Goal: Task Accomplishment & Management: Manage account settings

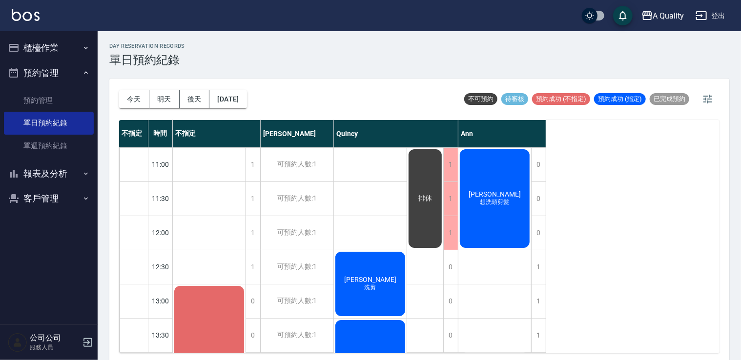
scroll to position [195, 0]
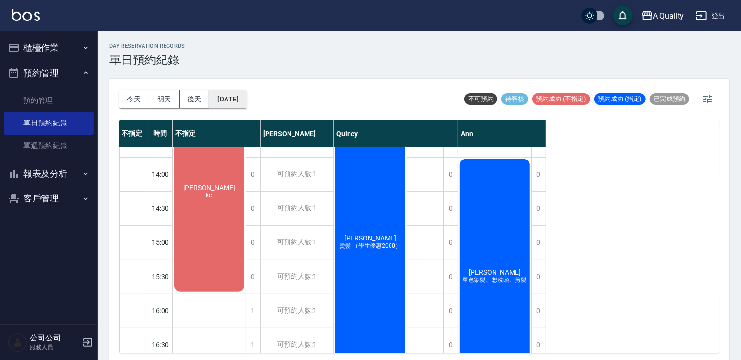
drag, startPoint x: 0, startPoint y: 0, endPoint x: 262, endPoint y: 99, distance: 279.5
click at [263, 99] on div "[DATE] [DATE] [DATE] [DATE] 不可預約 待審核 預約成功 (不指定) 預約成功 (指定) 已完成預約" at bounding box center [419, 99] width 600 height 41
click at [246, 99] on button "[DATE]" at bounding box center [227, 99] width 37 height 18
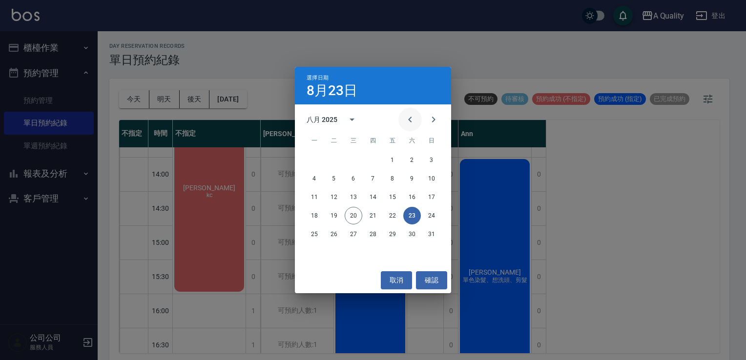
drag, startPoint x: 429, startPoint y: 118, endPoint x: 420, endPoint y: 124, distance: 10.8
click at [427, 118] on icon "Next month" at bounding box center [433, 120] width 12 height 12
click at [430, 118] on icon "Next month" at bounding box center [433, 120] width 12 height 12
click at [334, 235] on button "28" at bounding box center [334, 234] width 18 height 18
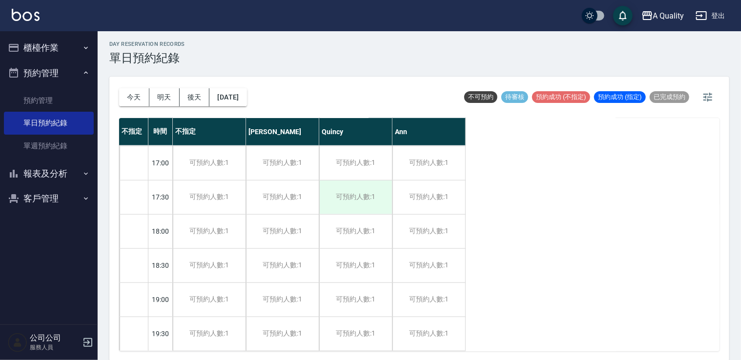
scroll to position [2, 0]
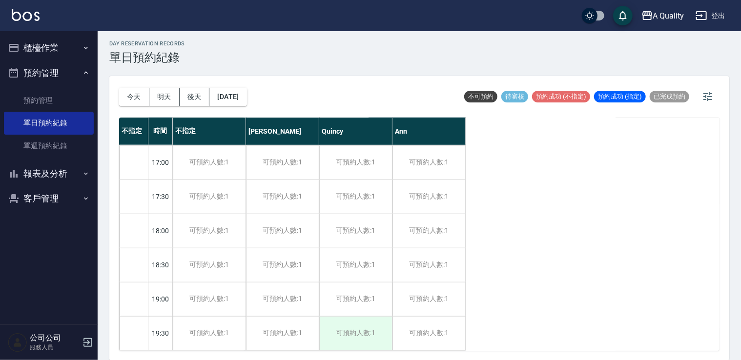
click at [379, 320] on div "可預約人數:1" at bounding box center [355, 334] width 73 height 34
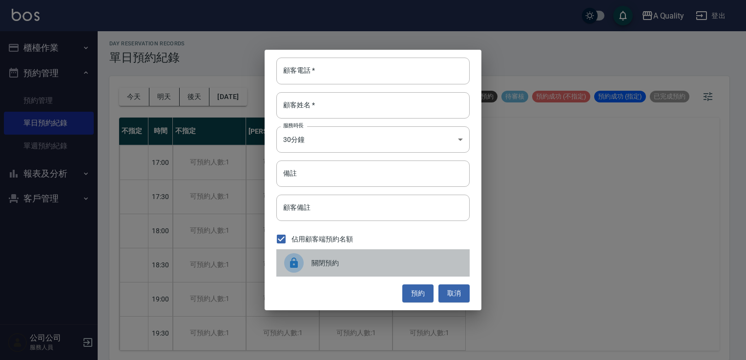
click at [361, 264] on span "關閉預約" at bounding box center [386, 263] width 150 height 10
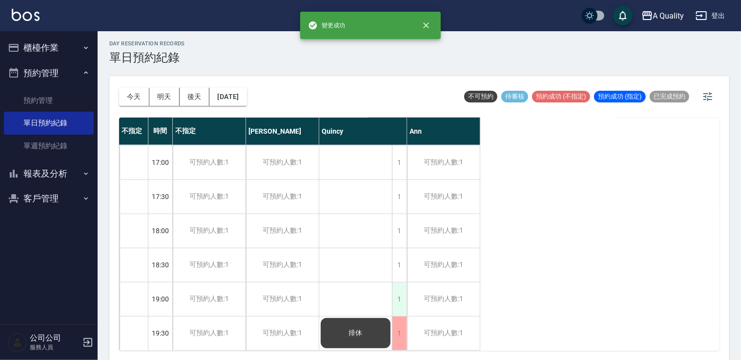
click at [397, 289] on div "1" at bounding box center [399, 300] width 15 height 34
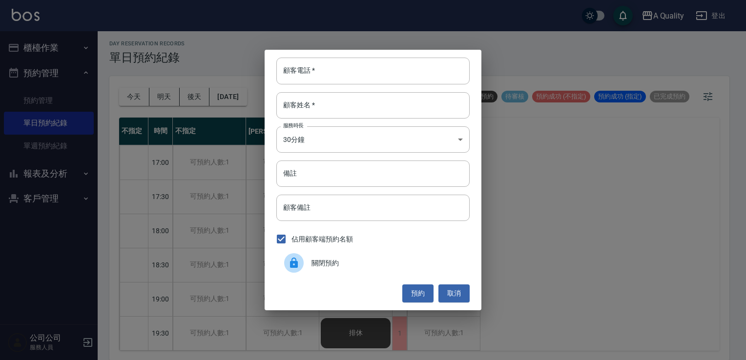
drag, startPoint x: 369, startPoint y: 281, endPoint x: 371, endPoint y: 273, distance: 8.0
click at [369, 278] on div "顧客電話   * 顧客電話   * 顧客姓名   * 顧客姓名   * 服務時長 30分鐘 1 服務時長 備註 備註 顧客備註 顧客備註 佔用顧客端預約名額 …" at bounding box center [372, 180] width 217 height 260
drag, startPoint x: 375, startPoint y: 266, endPoint x: 399, endPoint y: 263, distance: 24.2
click at [376, 266] on span "關閉預約" at bounding box center [386, 263] width 150 height 10
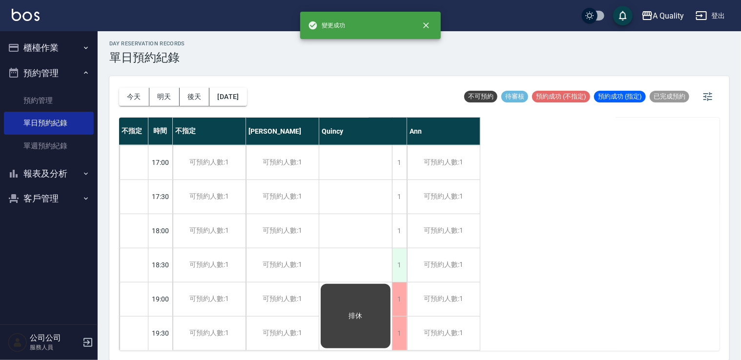
click at [403, 257] on div "1" at bounding box center [399, 265] width 15 height 34
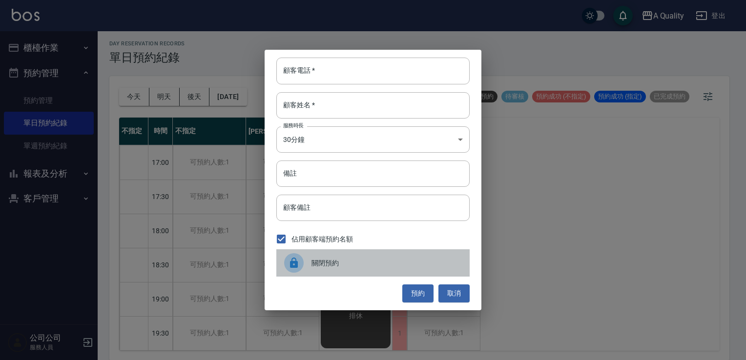
drag, startPoint x: 377, startPoint y: 264, endPoint x: 388, endPoint y: 246, distance: 21.9
click at [379, 263] on span "關閉預約" at bounding box center [386, 263] width 150 height 10
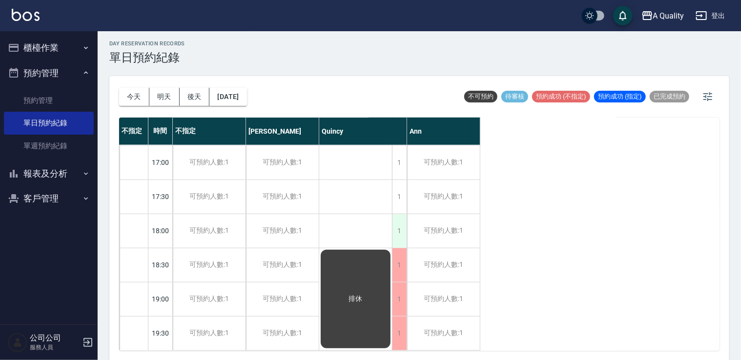
click at [401, 216] on div "1" at bounding box center [399, 231] width 15 height 34
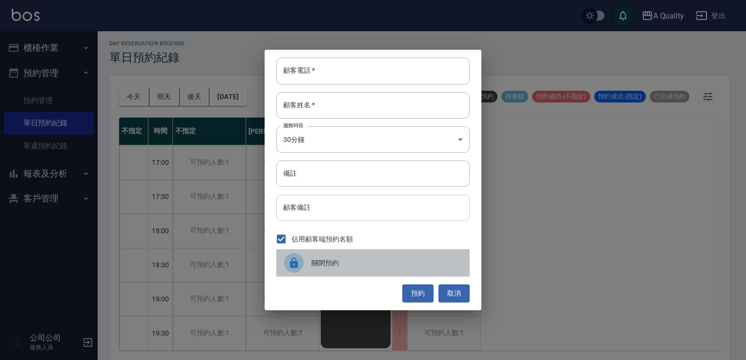
drag, startPoint x: 356, startPoint y: 262, endPoint x: 397, endPoint y: 203, distance: 71.9
click at [356, 259] on span "關閉預約" at bounding box center [386, 263] width 150 height 10
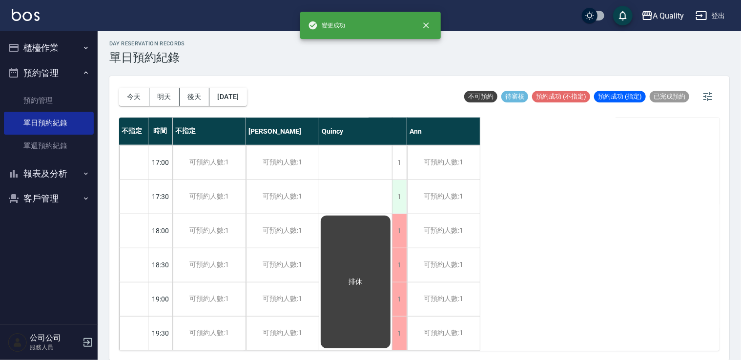
click at [401, 192] on div "1" at bounding box center [399, 197] width 15 height 34
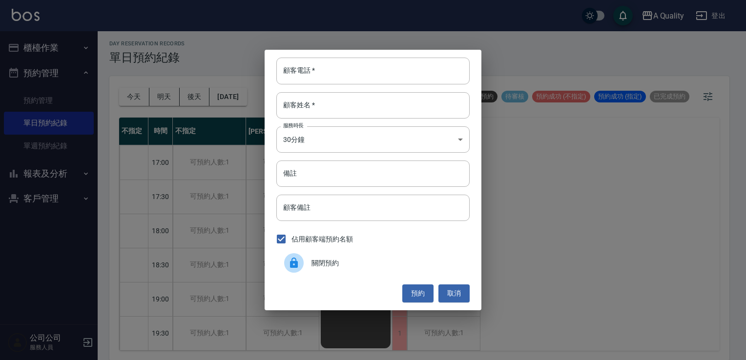
click at [327, 262] on span "關閉預約" at bounding box center [386, 263] width 150 height 10
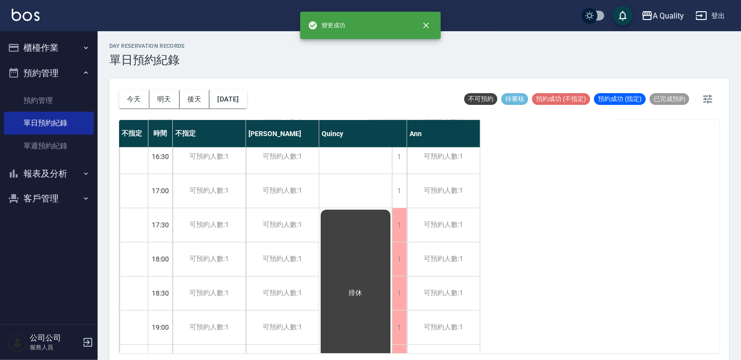
scroll to position [319, 0]
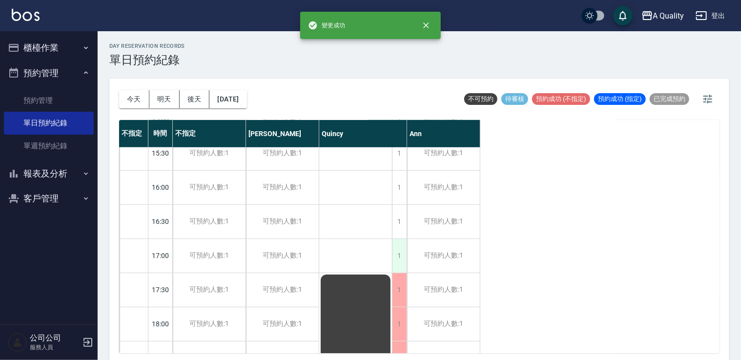
click at [392, 259] on div "1" at bounding box center [399, 256] width 15 height 34
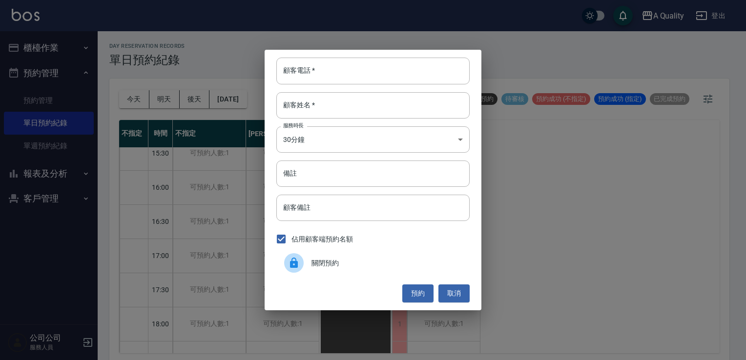
click at [309, 263] on div at bounding box center [297, 263] width 27 height 20
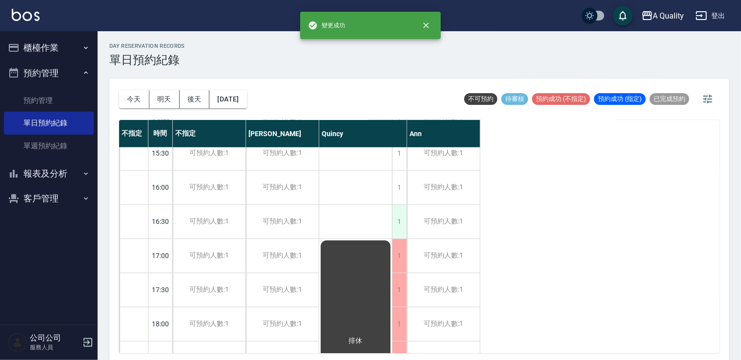
click at [398, 219] on div "1" at bounding box center [399, 222] width 15 height 34
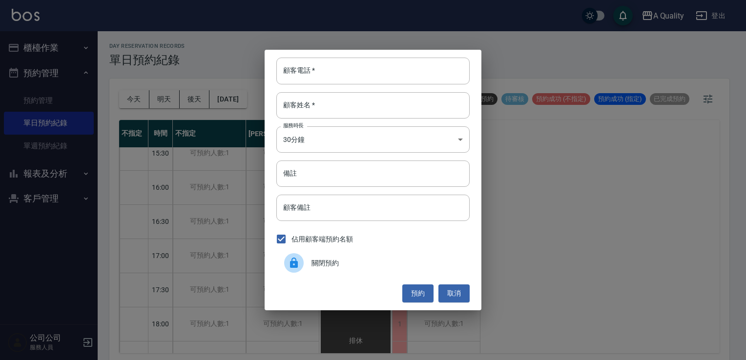
drag, startPoint x: 310, startPoint y: 254, endPoint x: 310, endPoint y: 260, distance: 5.9
click at [309, 259] on div at bounding box center [297, 263] width 27 height 20
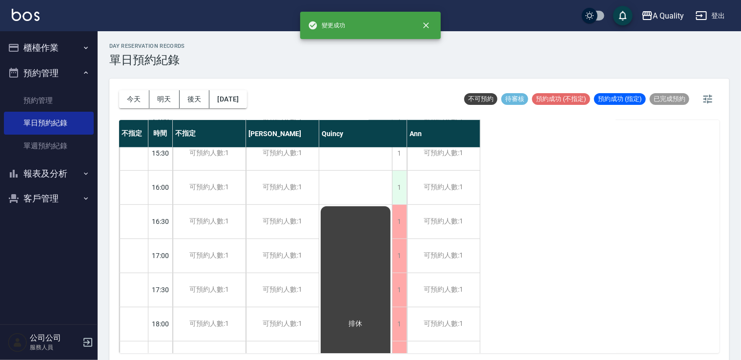
click at [398, 185] on div "1" at bounding box center [399, 188] width 15 height 34
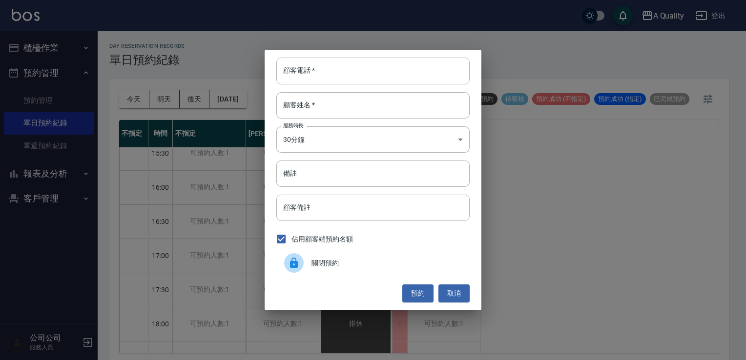
click at [320, 268] on div "關閉預約" at bounding box center [372, 262] width 193 height 27
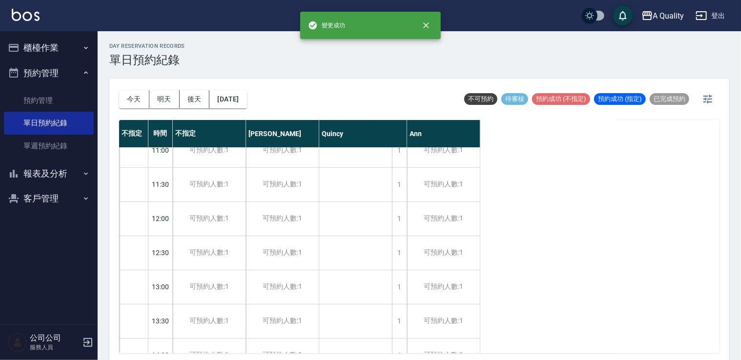
scroll to position [0, 0]
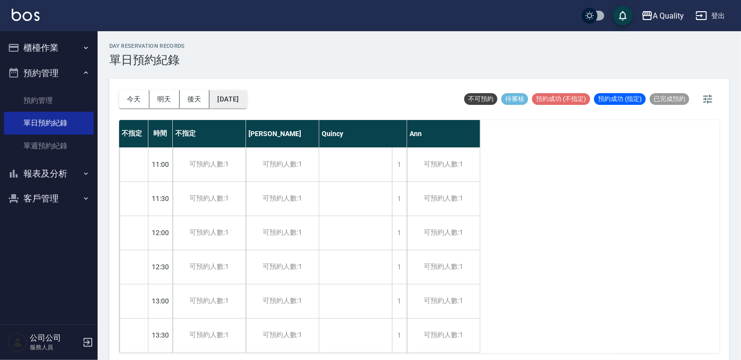
click at [246, 99] on button "[DATE]" at bounding box center [227, 99] width 37 height 18
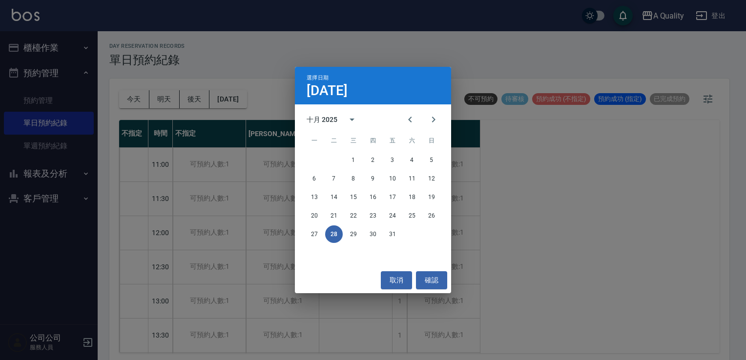
drag, startPoint x: 397, startPoint y: 283, endPoint x: 401, endPoint y: 264, distance: 18.9
click at [397, 283] on button "取消" at bounding box center [396, 280] width 31 height 18
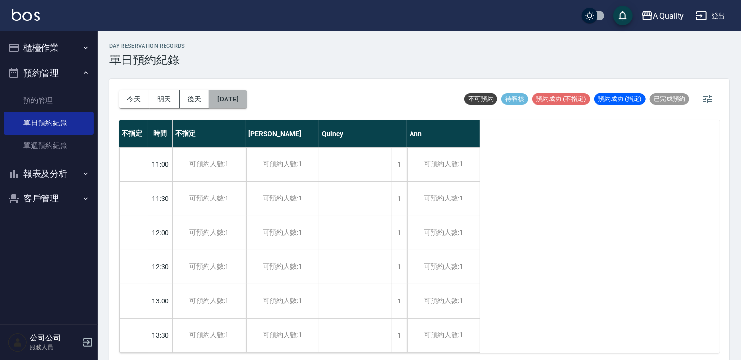
click at [246, 99] on button "[DATE]" at bounding box center [227, 99] width 37 height 18
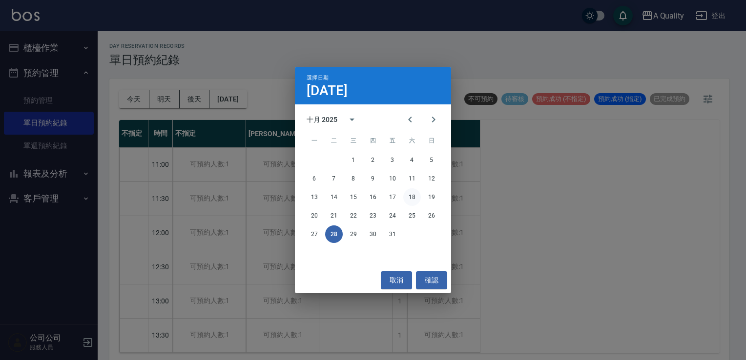
click at [406, 198] on button "18" at bounding box center [412, 197] width 18 height 18
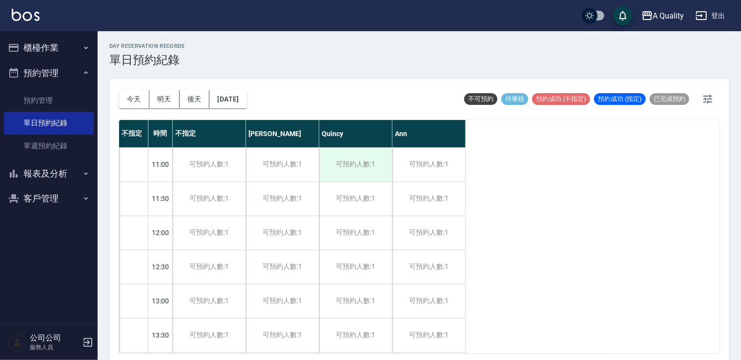
click at [360, 174] on div "可預約人數:1" at bounding box center [355, 165] width 73 height 34
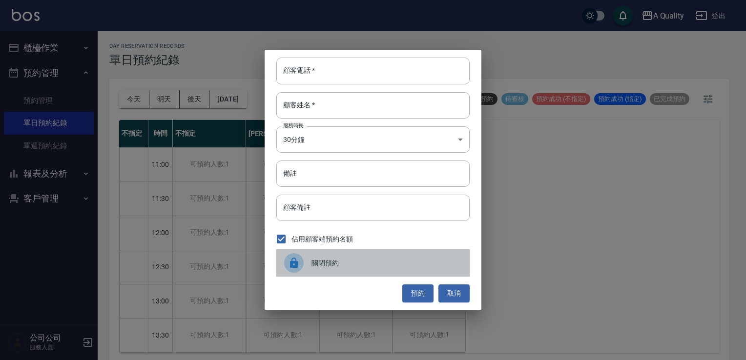
drag, startPoint x: 357, startPoint y: 259, endPoint x: 374, endPoint y: 214, distance: 48.2
click at [356, 258] on span "關閉預約" at bounding box center [386, 263] width 150 height 10
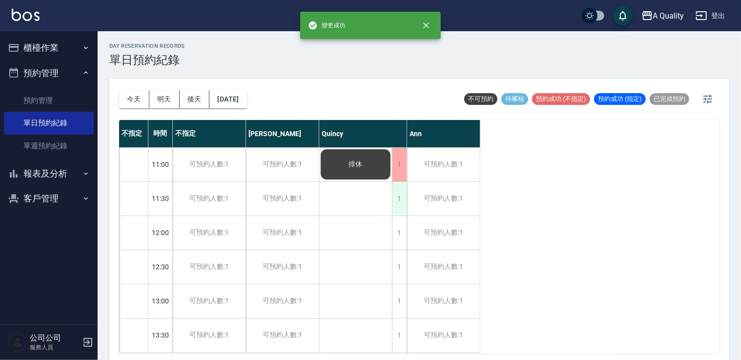
click at [394, 191] on div "1" at bounding box center [399, 199] width 15 height 34
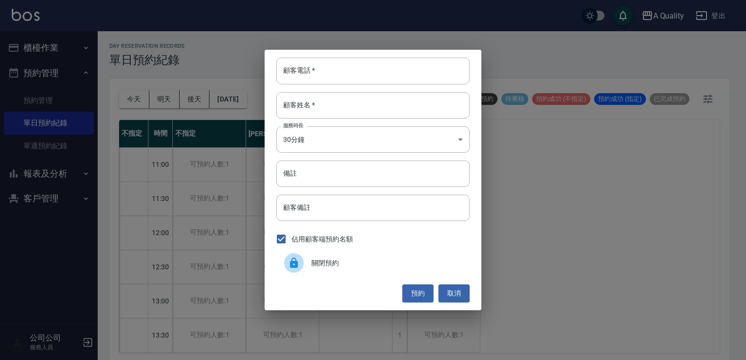
click at [326, 261] on span "關閉預約" at bounding box center [386, 263] width 150 height 10
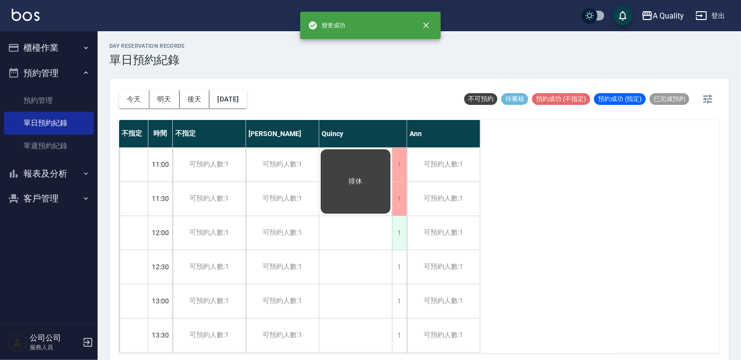
click at [398, 242] on div "1" at bounding box center [399, 233] width 15 height 34
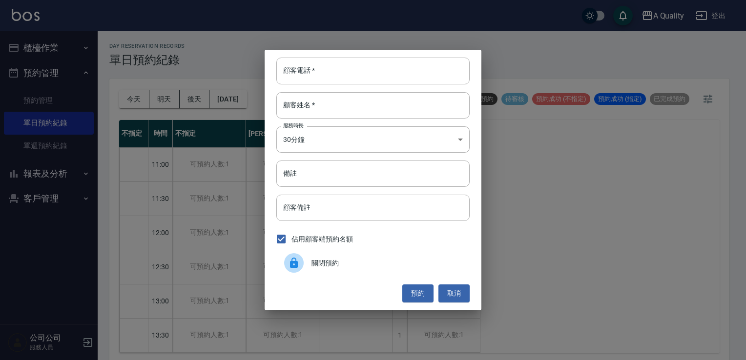
click at [358, 267] on span "關閉預約" at bounding box center [386, 263] width 150 height 10
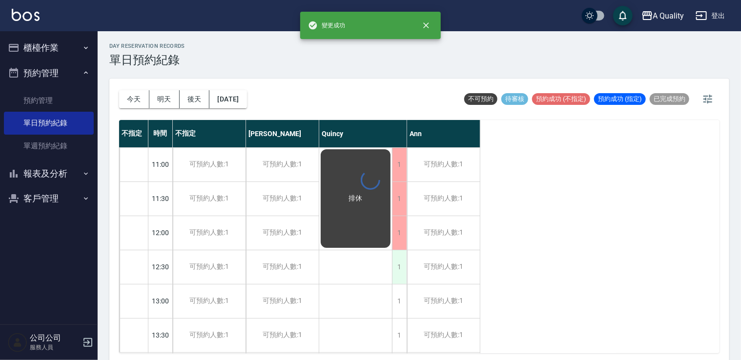
click at [396, 272] on div "1" at bounding box center [399, 267] width 15 height 34
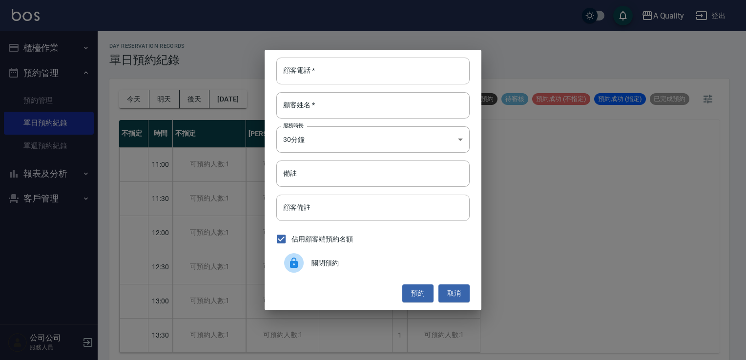
click at [369, 270] on div "關閉預約" at bounding box center [372, 262] width 193 height 27
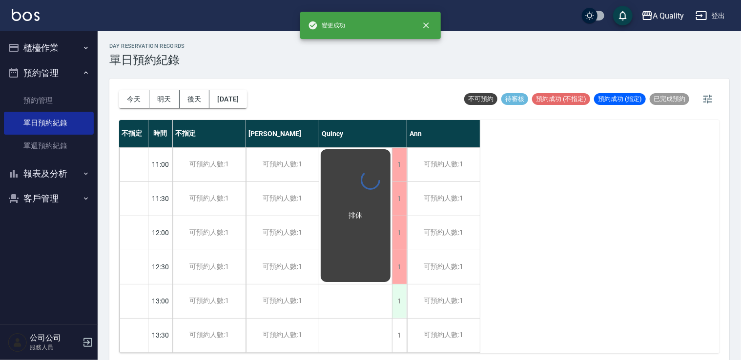
click at [396, 294] on div "day Reservation records 單日預約紀錄 [DATE] [DATE] [DATE] [DATE] 不可預約 待審核 預約成功 (不指定) …" at bounding box center [419, 197] width 643 height 332
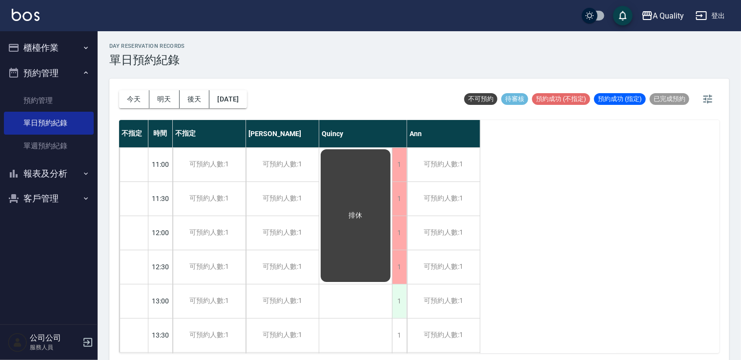
click at [394, 297] on div "1" at bounding box center [399, 301] width 15 height 34
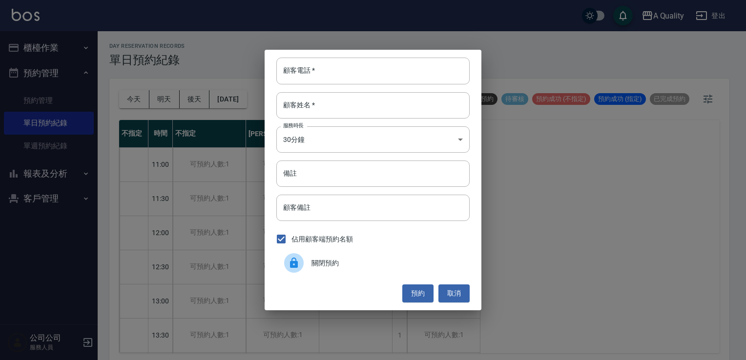
click at [363, 263] on span "關閉預約" at bounding box center [386, 263] width 150 height 10
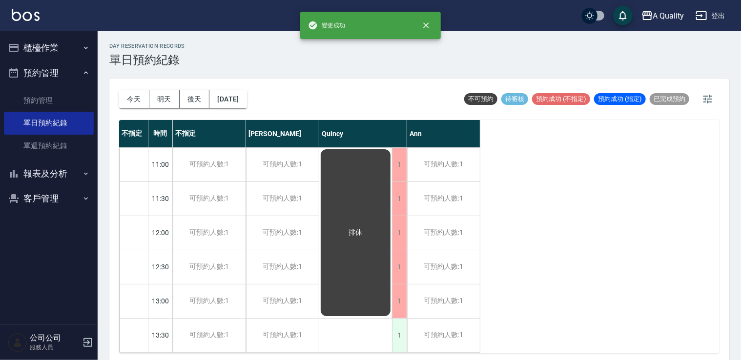
click at [400, 333] on div "1" at bounding box center [399, 336] width 15 height 34
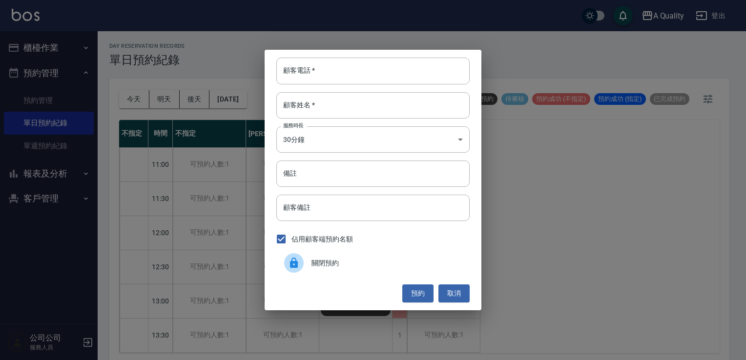
click at [365, 260] on span "關閉預約" at bounding box center [386, 263] width 150 height 10
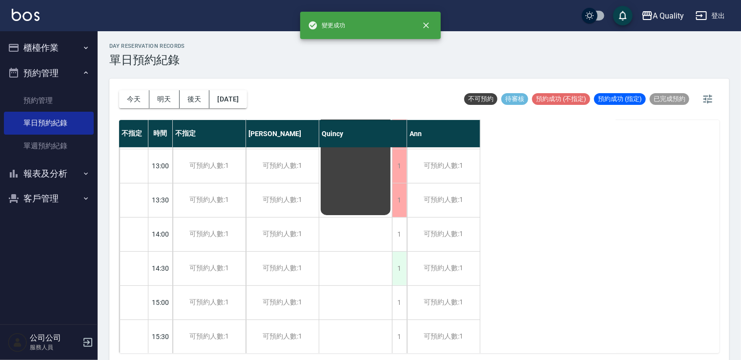
scroll to position [146, 0]
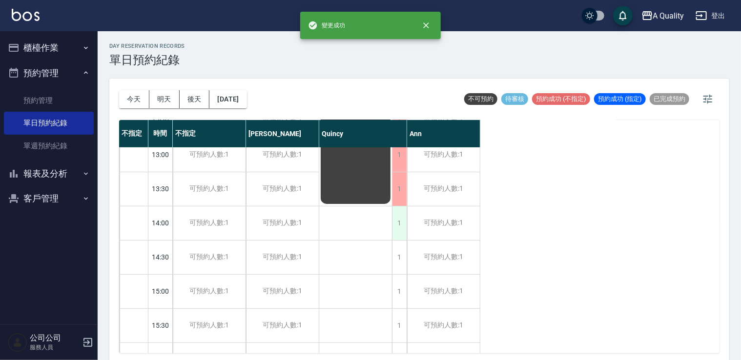
click at [403, 231] on div "1" at bounding box center [399, 223] width 15 height 34
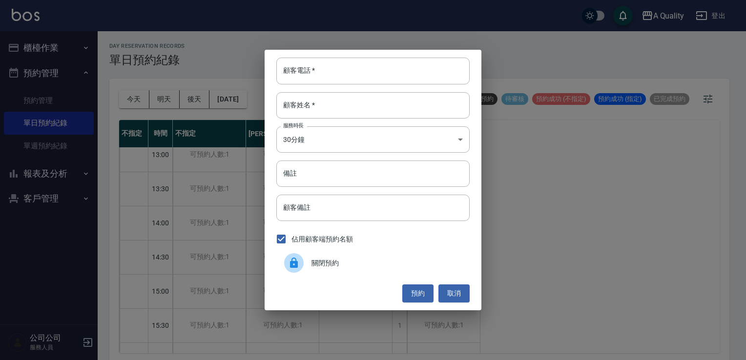
drag, startPoint x: 342, startPoint y: 267, endPoint x: 373, endPoint y: 251, distance: 35.1
click at [343, 267] on span "關閉預約" at bounding box center [386, 263] width 150 height 10
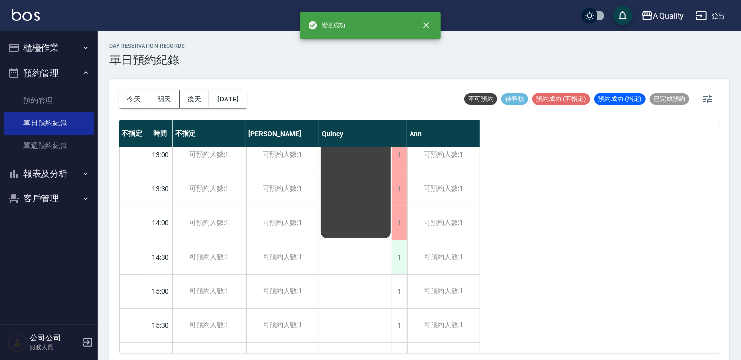
click at [399, 254] on div "1" at bounding box center [399, 258] width 15 height 34
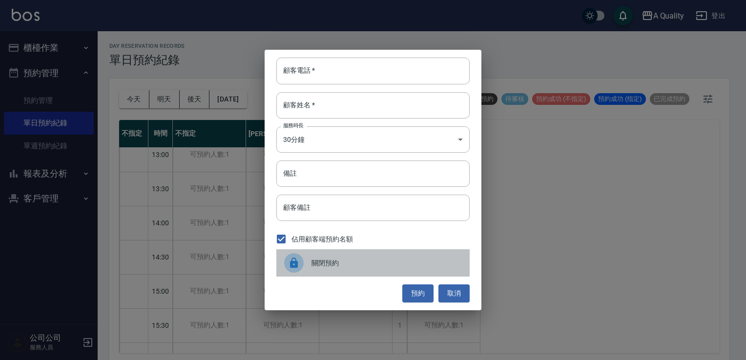
click at [369, 258] on span "關閉預約" at bounding box center [386, 263] width 150 height 10
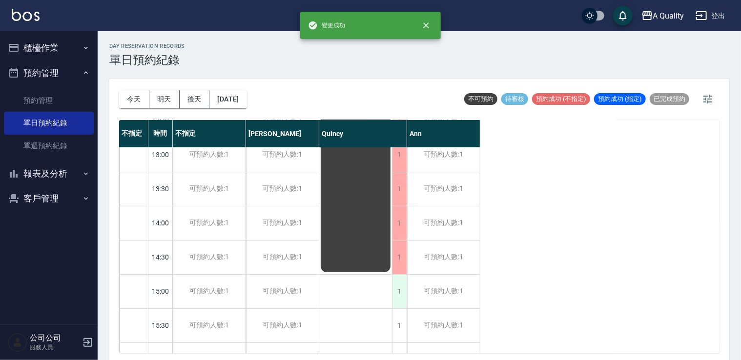
click at [400, 293] on div "1" at bounding box center [399, 292] width 15 height 34
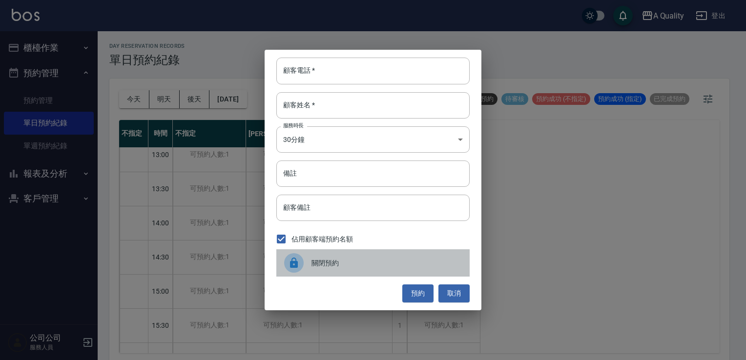
click at [367, 267] on span "關閉預約" at bounding box center [386, 263] width 150 height 10
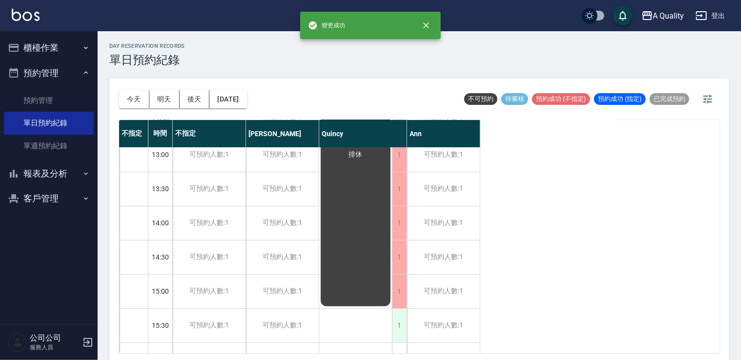
click at [398, 317] on div "1" at bounding box center [399, 326] width 15 height 34
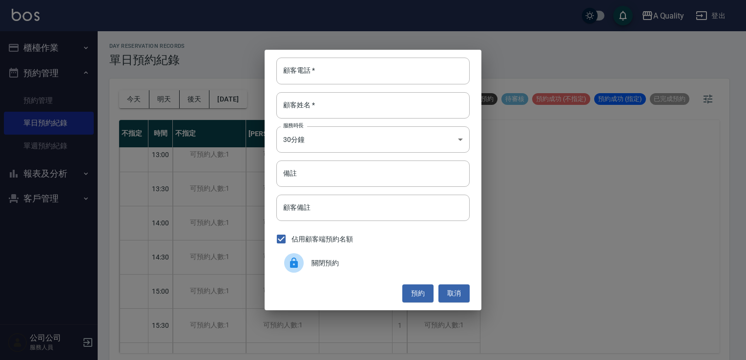
click at [347, 265] on span "關閉預約" at bounding box center [386, 263] width 150 height 10
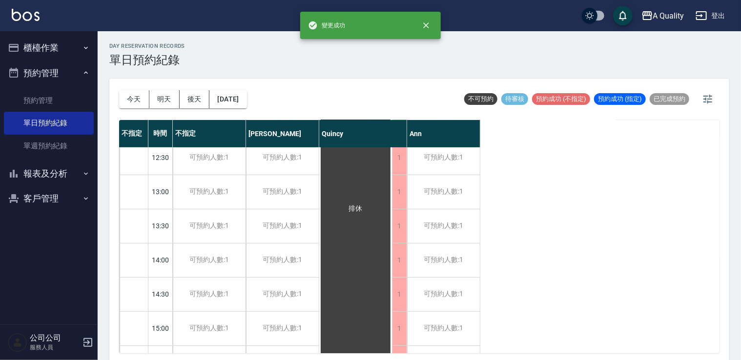
scroll to position [244, 0]
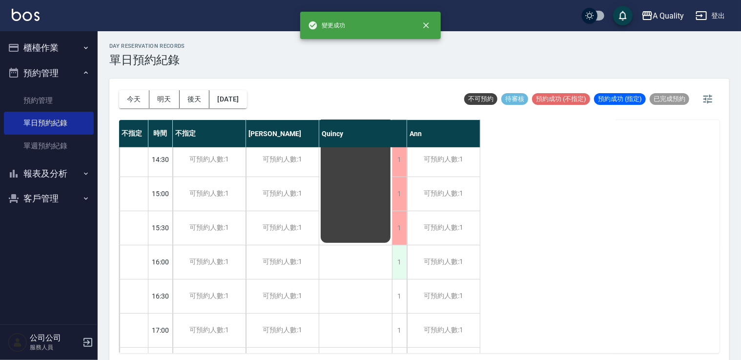
click at [400, 256] on div "1" at bounding box center [399, 262] width 15 height 34
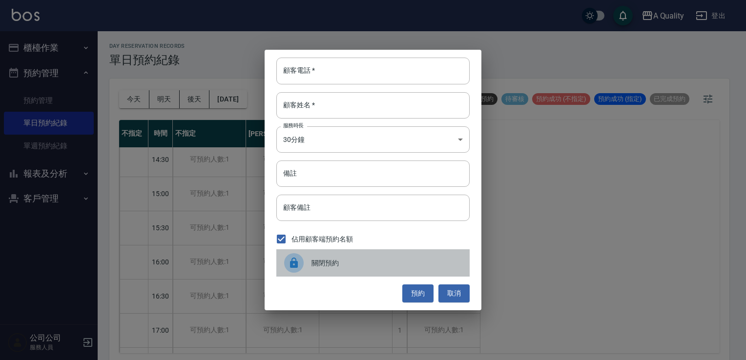
drag, startPoint x: 346, startPoint y: 270, endPoint x: 377, endPoint y: 274, distance: 30.9
click at [347, 270] on div "關閉預約" at bounding box center [372, 262] width 193 height 27
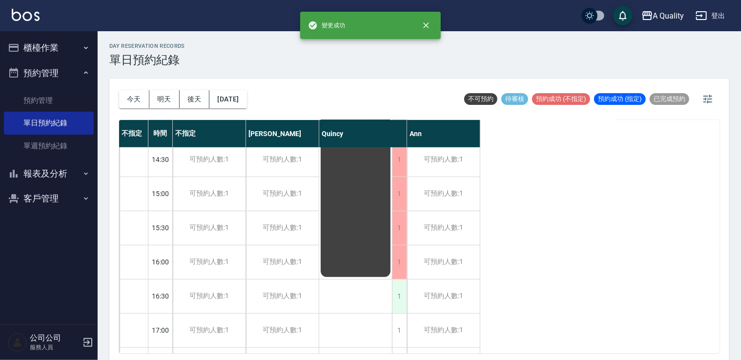
click at [398, 296] on div "1" at bounding box center [399, 297] width 15 height 34
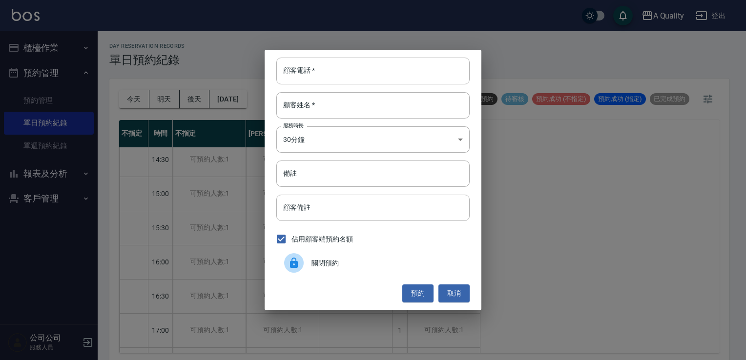
click at [369, 269] on div "關閉預約" at bounding box center [372, 262] width 193 height 27
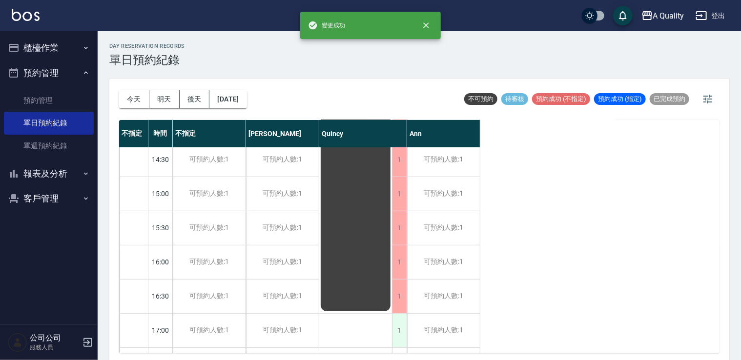
click at [399, 324] on div "1" at bounding box center [399, 331] width 15 height 34
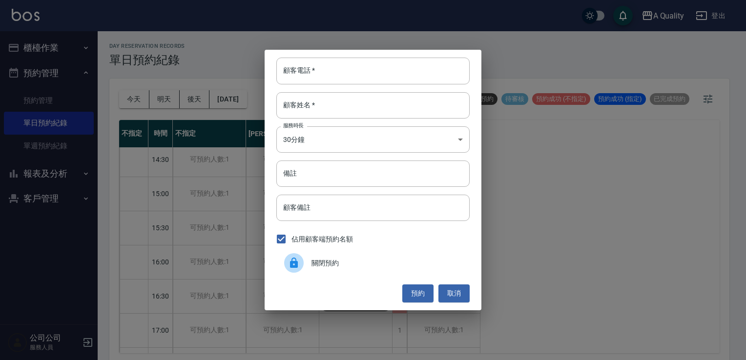
click at [362, 257] on div "關閉預約" at bounding box center [372, 262] width 193 height 27
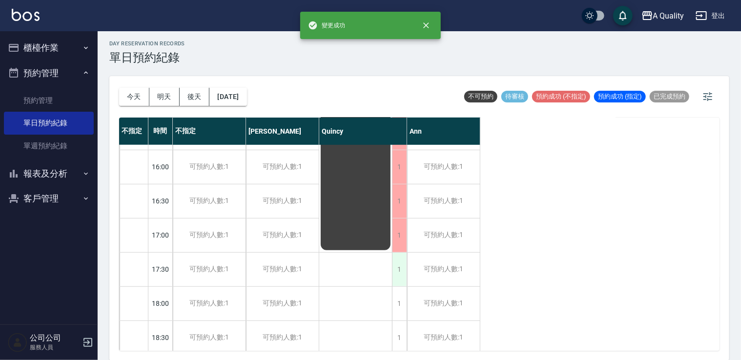
scroll to position [342, 0]
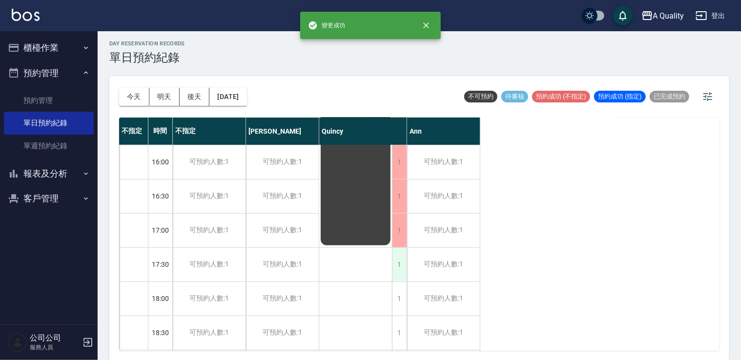
click at [400, 264] on div "1" at bounding box center [399, 265] width 15 height 34
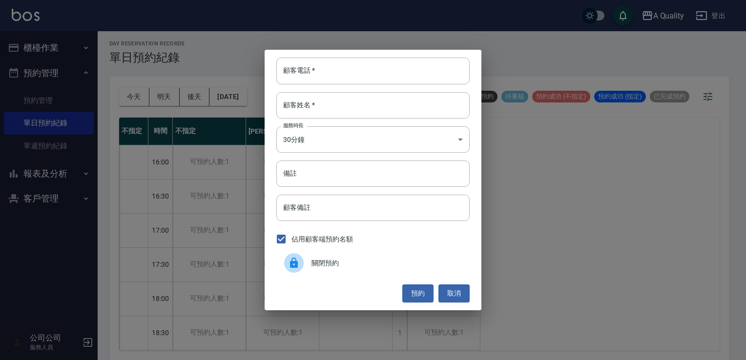
drag, startPoint x: 332, startPoint y: 254, endPoint x: 340, endPoint y: 256, distance: 7.6
click at [333, 254] on div "關閉預約" at bounding box center [372, 262] width 193 height 27
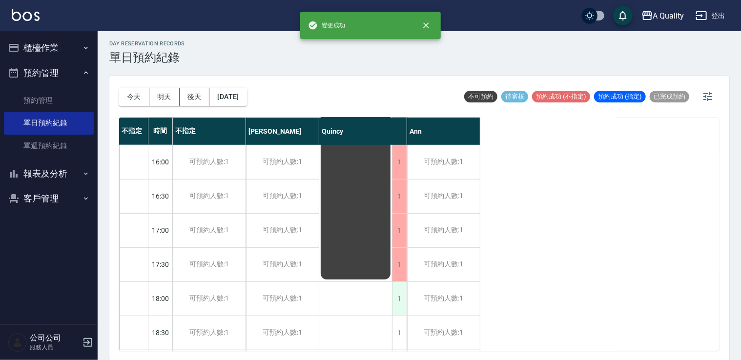
click at [396, 304] on div "1" at bounding box center [399, 299] width 15 height 34
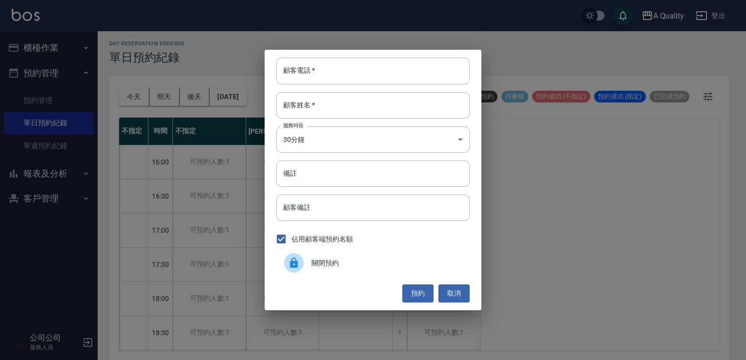
click at [364, 273] on div "關閉預約" at bounding box center [372, 262] width 193 height 27
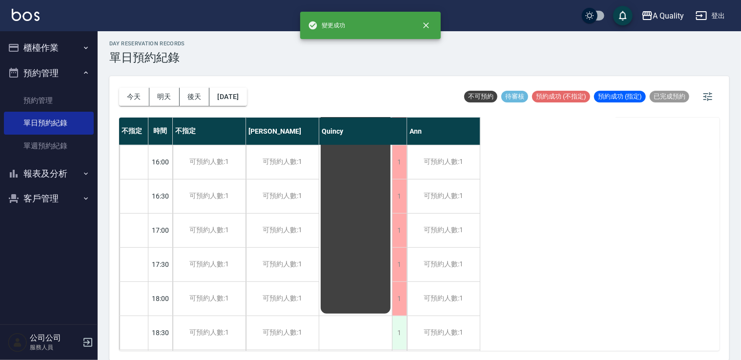
click at [402, 333] on div "1" at bounding box center [399, 333] width 15 height 34
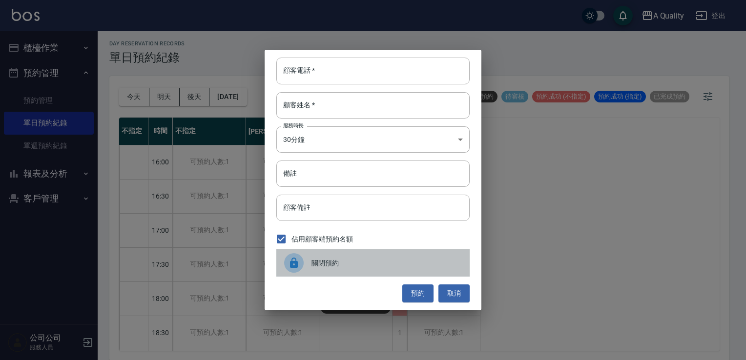
click at [359, 264] on span "關閉預約" at bounding box center [386, 263] width 150 height 10
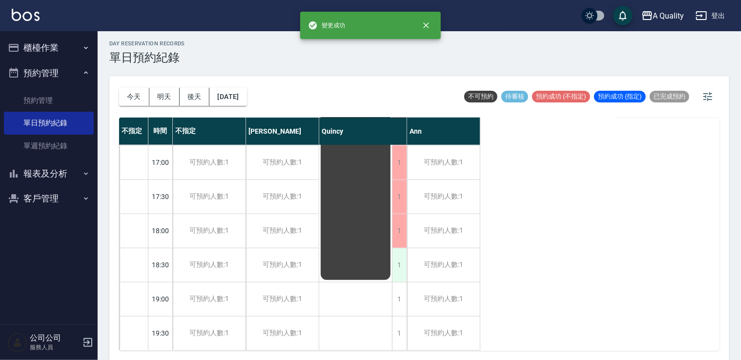
scroll to position [416, 0]
click at [397, 288] on div "1" at bounding box center [399, 300] width 15 height 34
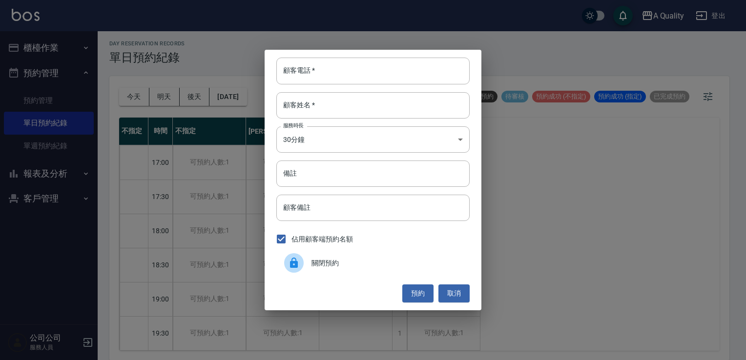
drag, startPoint x: 356, startPoint y: 258, endPoint x: 378, endPoint y: 265, distance: 23.1
click at [356, 259] on span "關閉預約" at bounding box center [386, 263] width 150 height 10
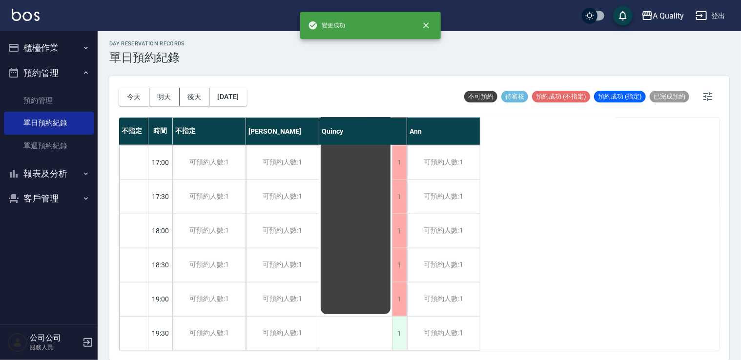
click at [400, 317] on div "1" at bounding box center [399, 334] width 15 height 34
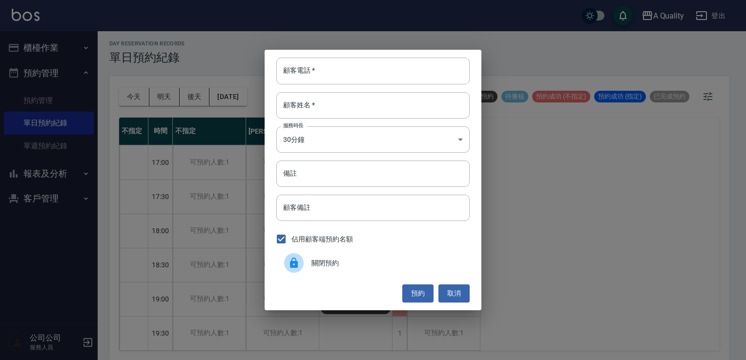
click at [355, 257] on div "關閉預約" at bounding box center [372, 262] width 193 height 27
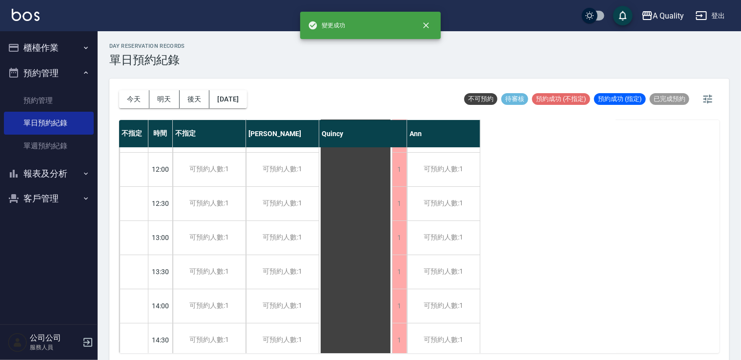
scroll to position [0, 0]
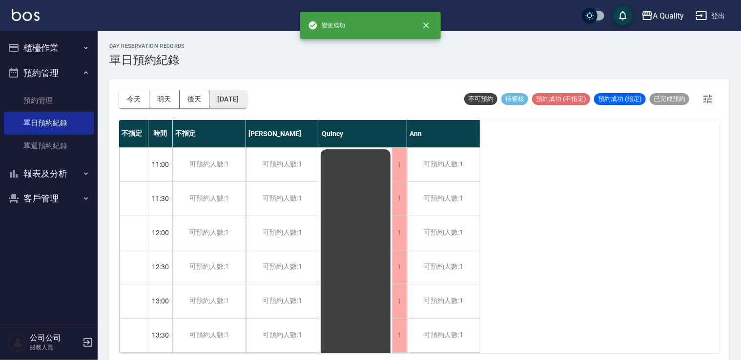
click at [246, 107] on button "[DATE]" at bounding box center [227, 99] width 37 height 18
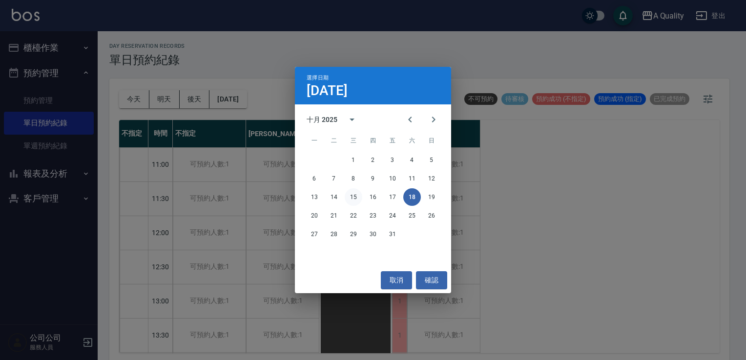
click at [354, 201] on button "15" at bounding box center [354, 197] width 18 height 18
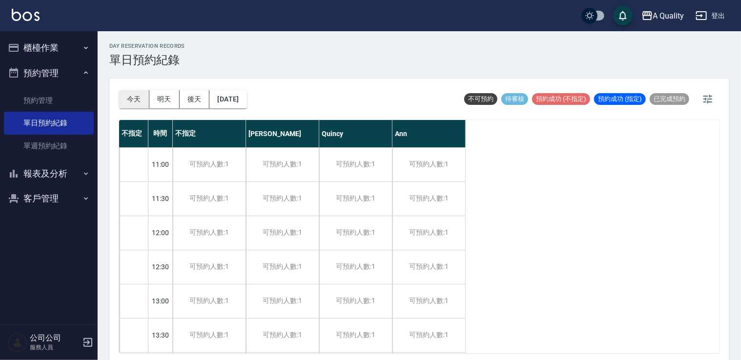
drag, startPoint x: 596, startPoint y: 102, endPoint x: 142, endPoint y: 96, distance: 453.9
click at [146, 91] on div "[DATE] [DATE] [DATE] [DATE]" at bounding box center [183, 99] width 128 height 41
click at [142, 97] on button "今天" at bounding box center [134, 99] width 30 height 18
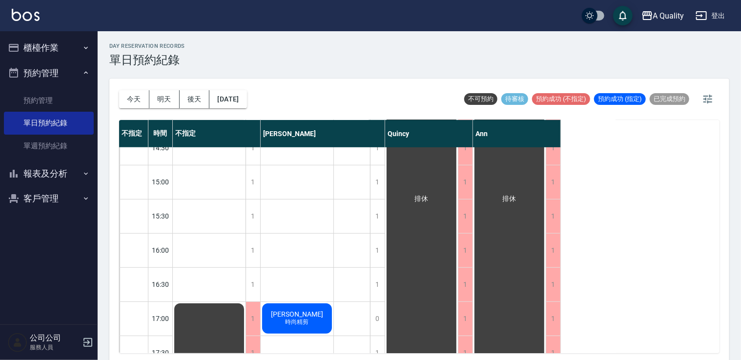
scroll to position [270, 0]
